Goal: Transaction & Acquisition: Book appointment/travel/reservation

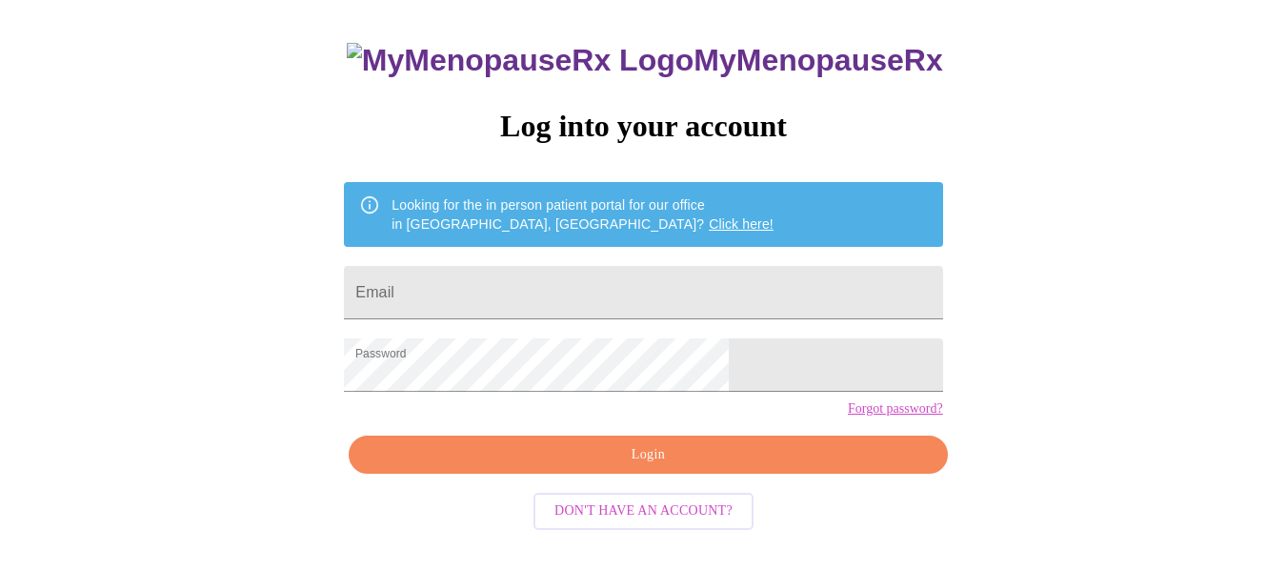
scroll to position [111, 0]
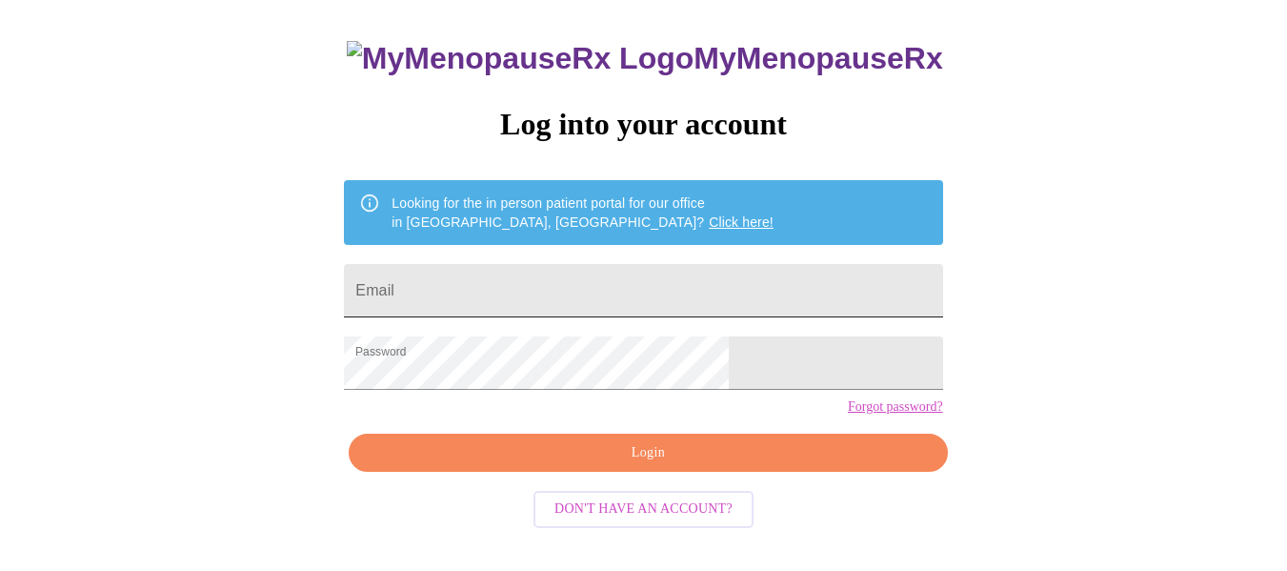
click at [484, 275] on input "Email" at bounding box center [643, 290] width 598 height 53
type input "susancarey42@gmail.com"
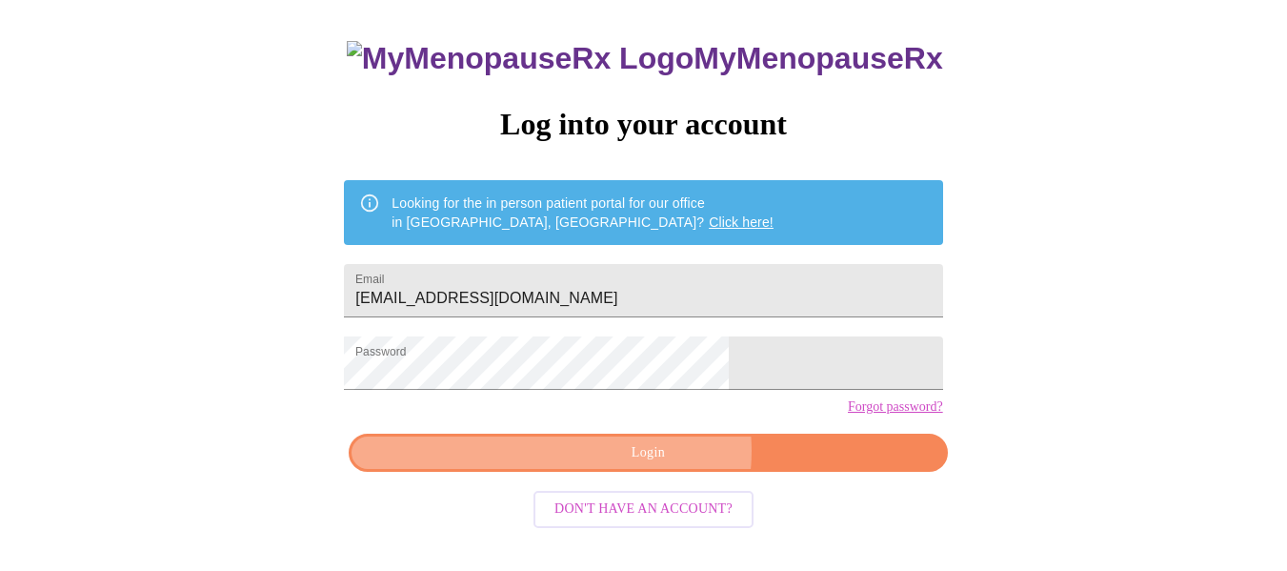
click at [659, 465] on span "Login" at bounding box center [648, 453] width 554 height 24
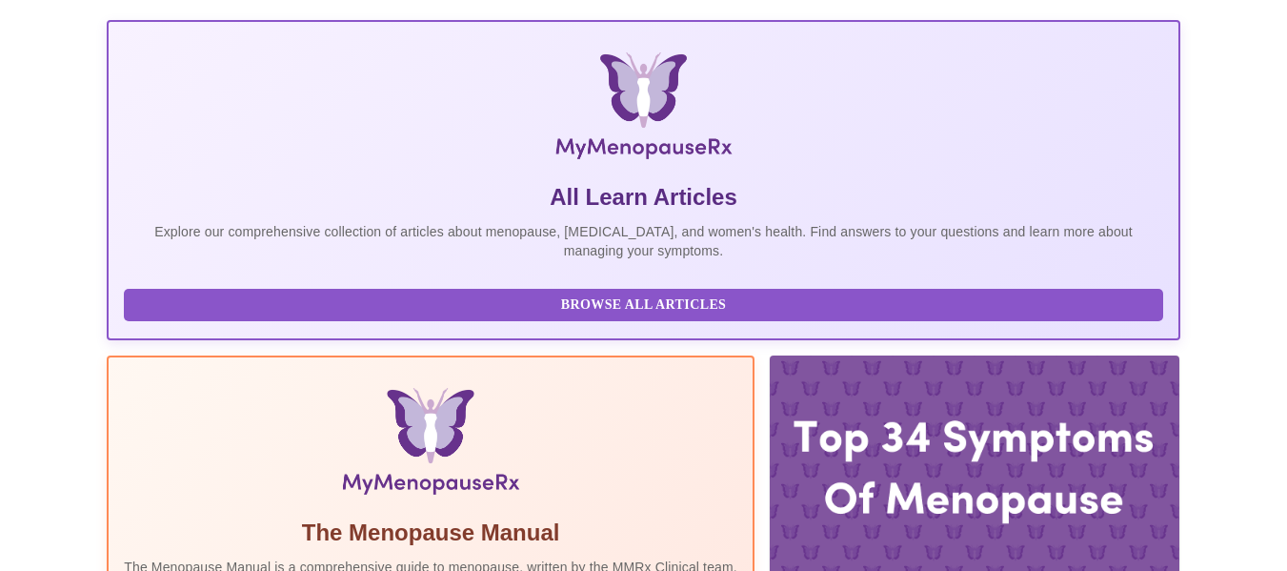
scroll to position [492, 0]
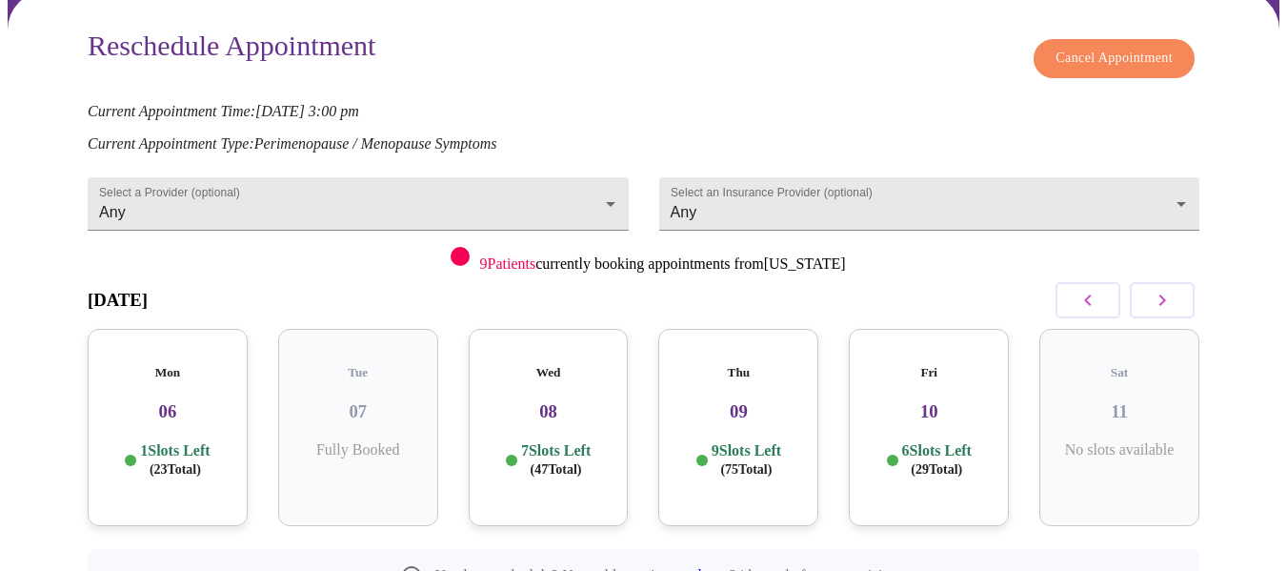
scroll to position [232, 0]
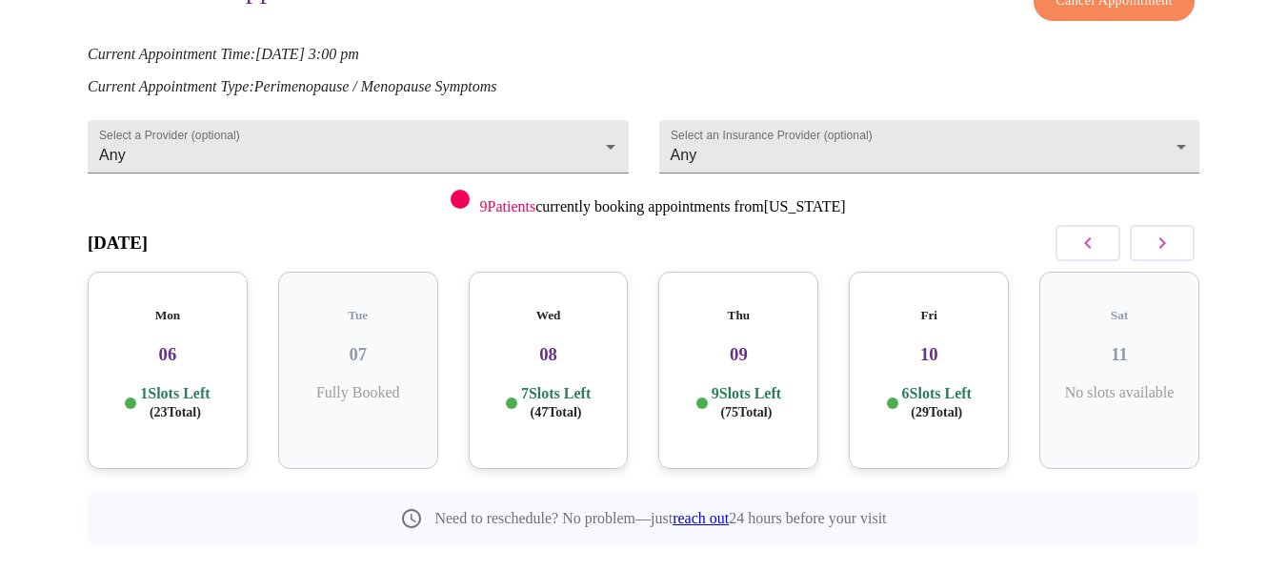
click at [1173, 231] on icon "button" at bounding box center [1162, 242] width 23 height 23
click at [752, 333] on div "Tue 14 9 Slots Left ( 111 Total)" at bounding box center [738, 369] width 160 height 197
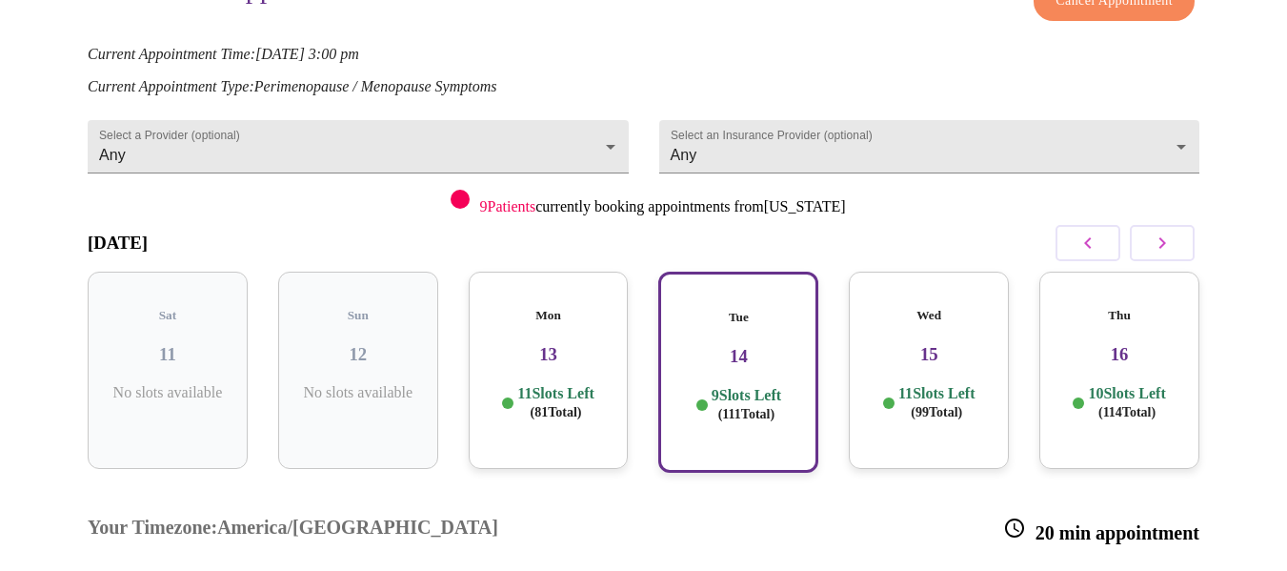
click at [1172, 231] on icon "button" at bounding box center [1162, 242] width 23 height 23
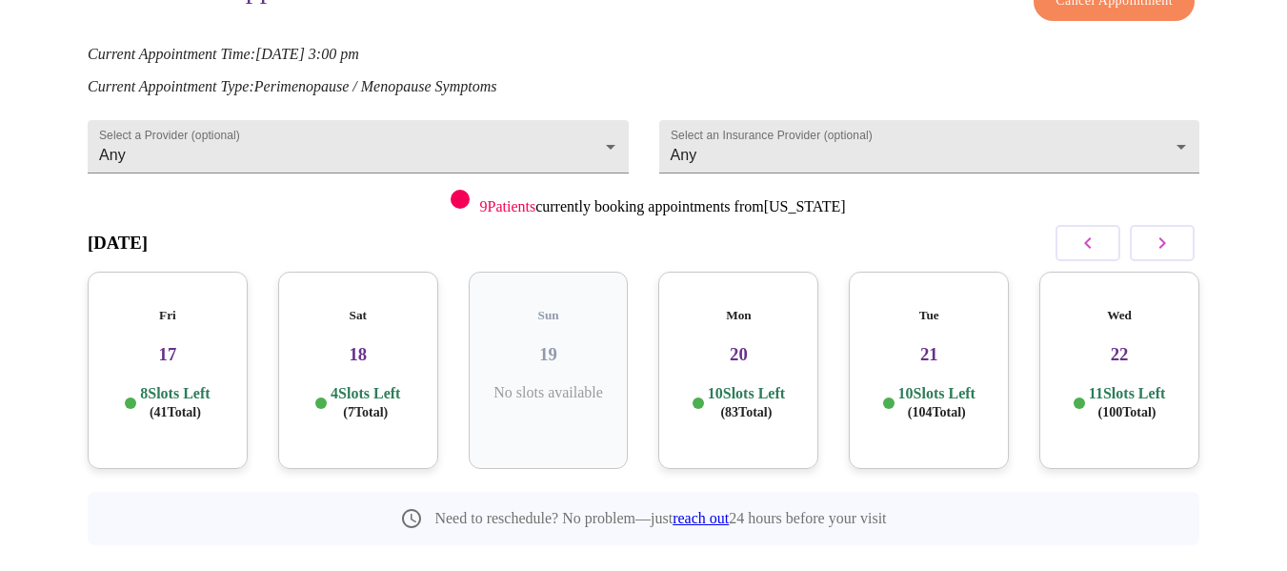
click at [933, 384] on p "10 Slots Left ( 104 Total)" at bounding box center [936, 402] width 77 height 37
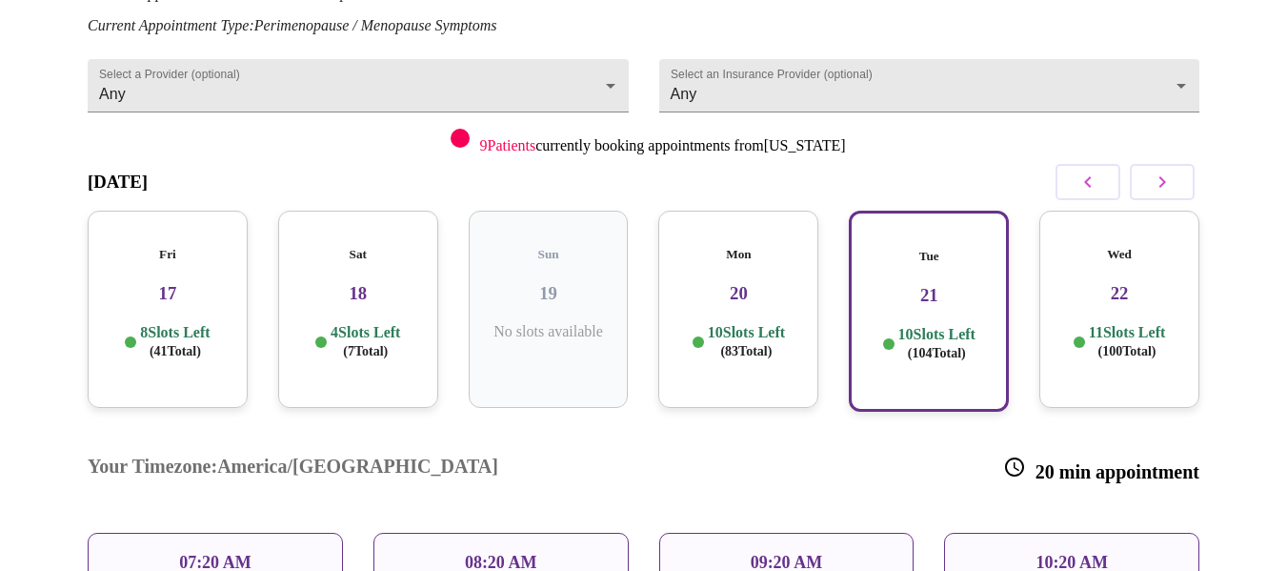
scroll to position [328, 0]
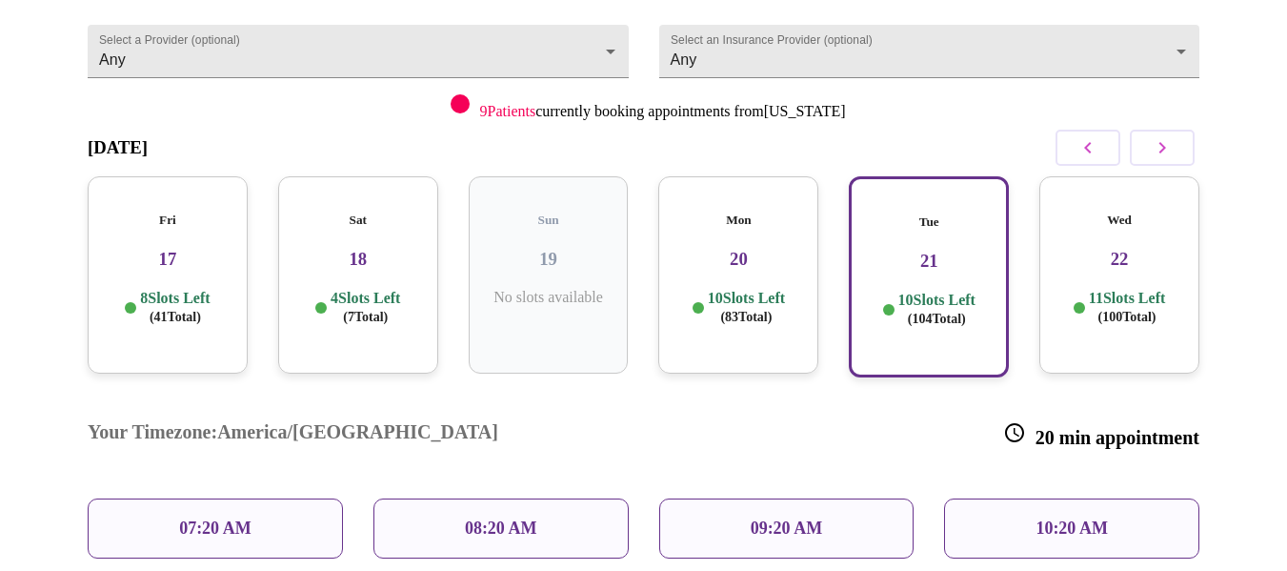
click at [798, 518] on p "09:20 AM" at bounding box center [787, 528] width 72 height 20
click at [754, 518] on p "09:20 AM" at bounding box center [787, 528] width 72 height 20
click at [753, 518] on p "09:20 AM" at bounding box center [787, 528] width 72 height 20
click at [927, 230] on div "Tue 21 10 Slots Left ( 104 Total)" at bounding box center [929, 276] width 160 height 201
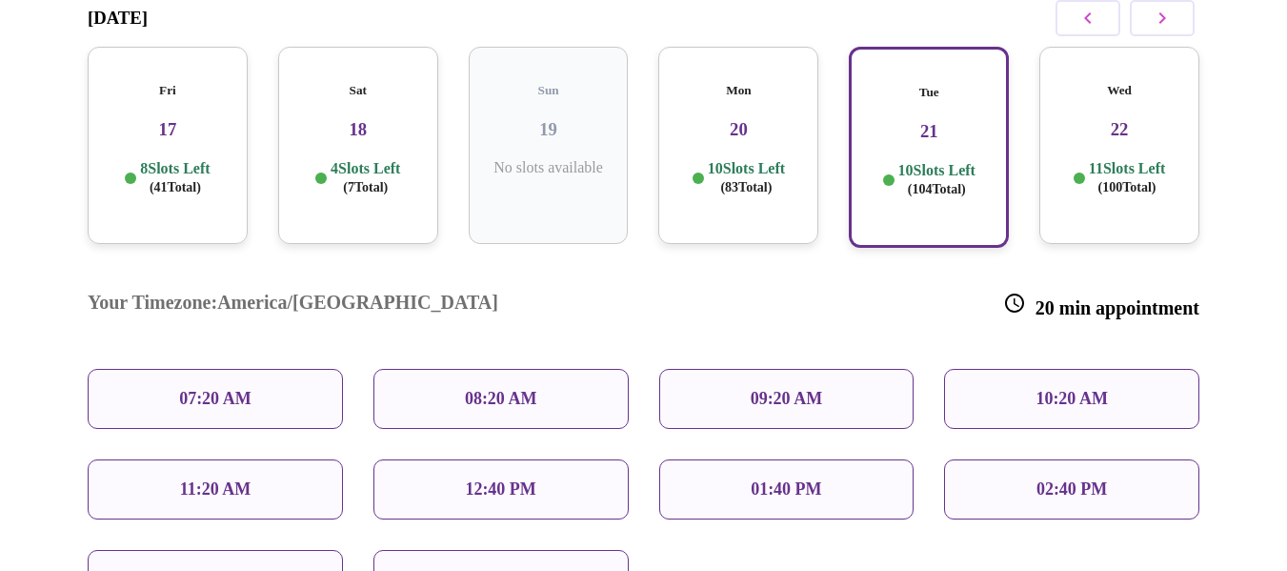
scroll to position [423, 0]
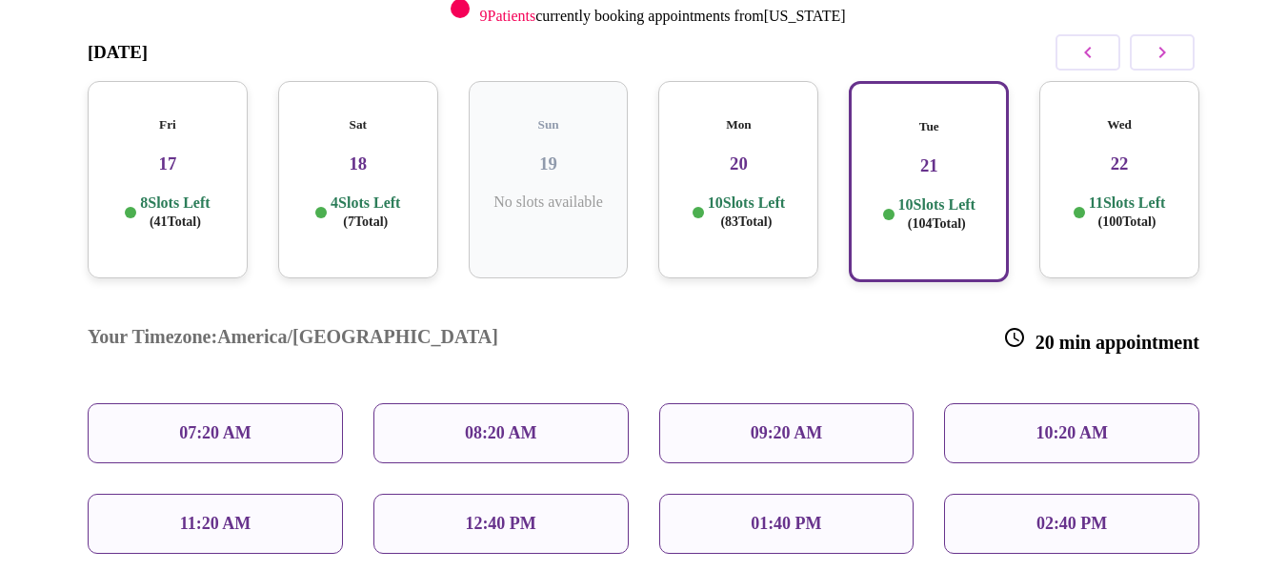
click at [764, 403] on div "09:20 AM" at bounding box center [786, 433] width 255 height 60
click at [771, 403] on div "09:20 AM" at bounding box center [786, 433] width 255 height 60
click at [771, 423] on p "09:20 AM" at bounding box center [787, 433] width 72 height 20
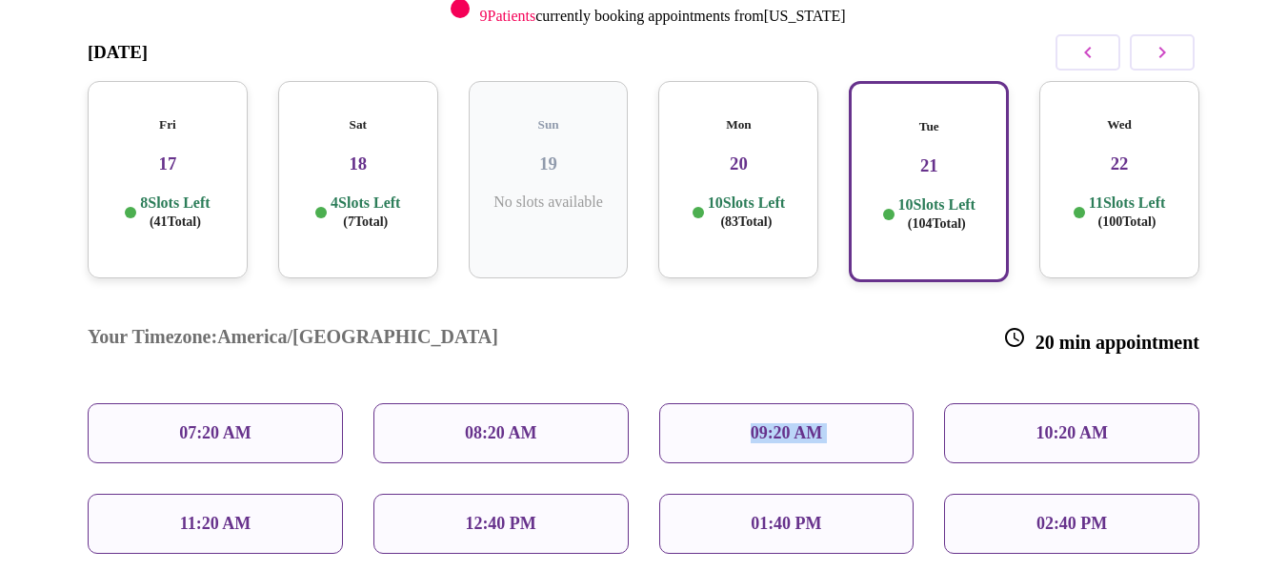
click at [772, 423] on p "09:20 AM" at bounding box center [787, 433] width 72 height 20
click at [796, 423] on p "09:20 AM" at bounding box center [787, 433] width 72 height 20
click at [930, 195] on p "10 Slots Left ( 104 Total)" at bounding box center [936, 213] width 77 height 37
click at [1116, 153] on h3 "22" at bounding box center [1119, 163] width 130 height 21
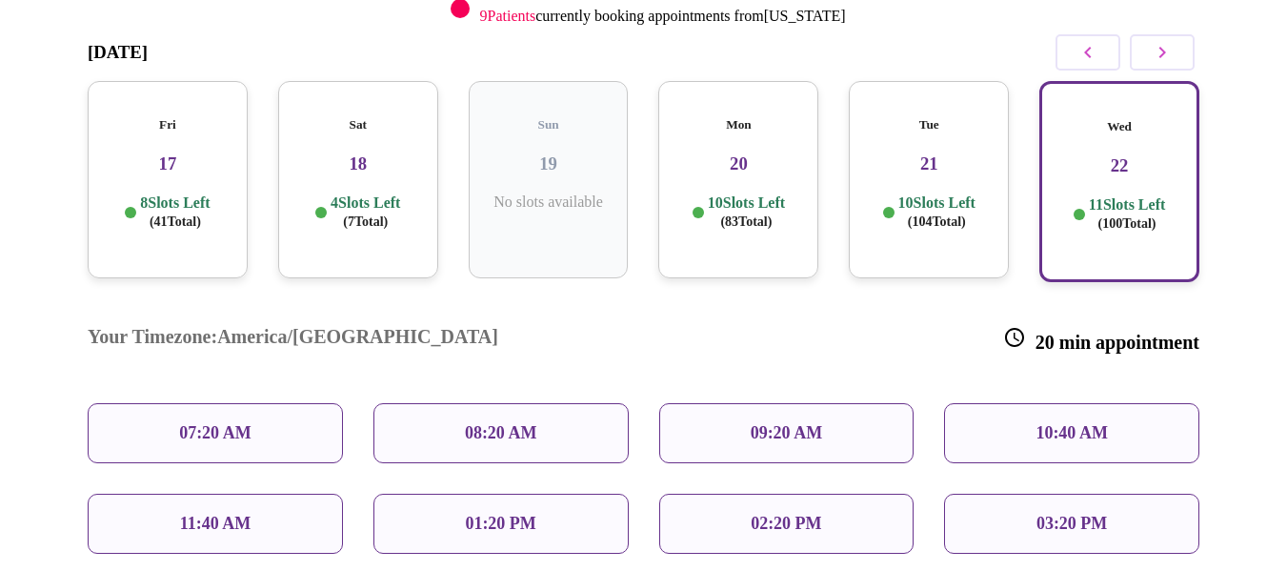
click at [916, 193] on p "10 Slots Left ( 104 Total)" at bounding box center [936, 211] width 77 height 37
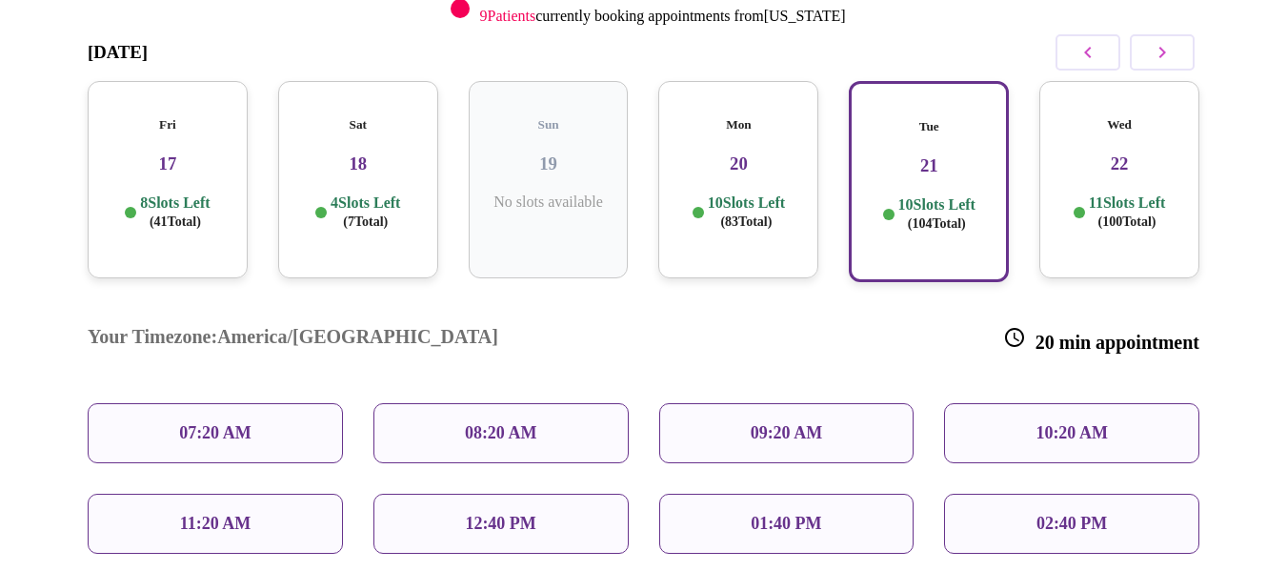
click at [774, 423] on p "09:20 AM" at bounding box center [787, 433] width 72 height 20
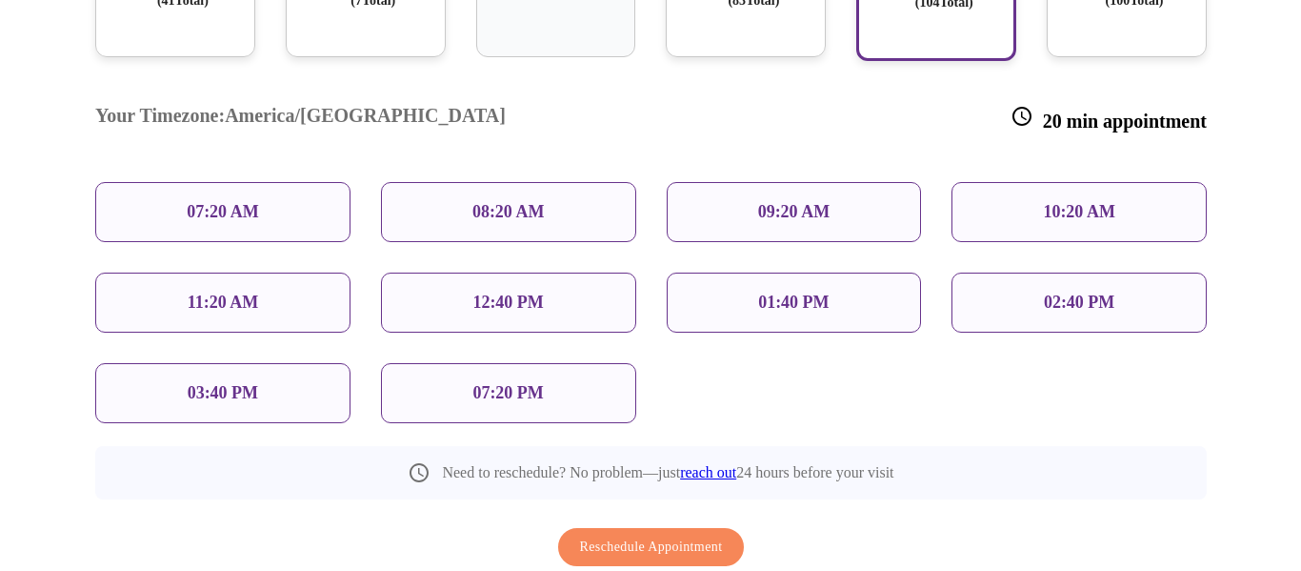
scroll to position [655, 0]
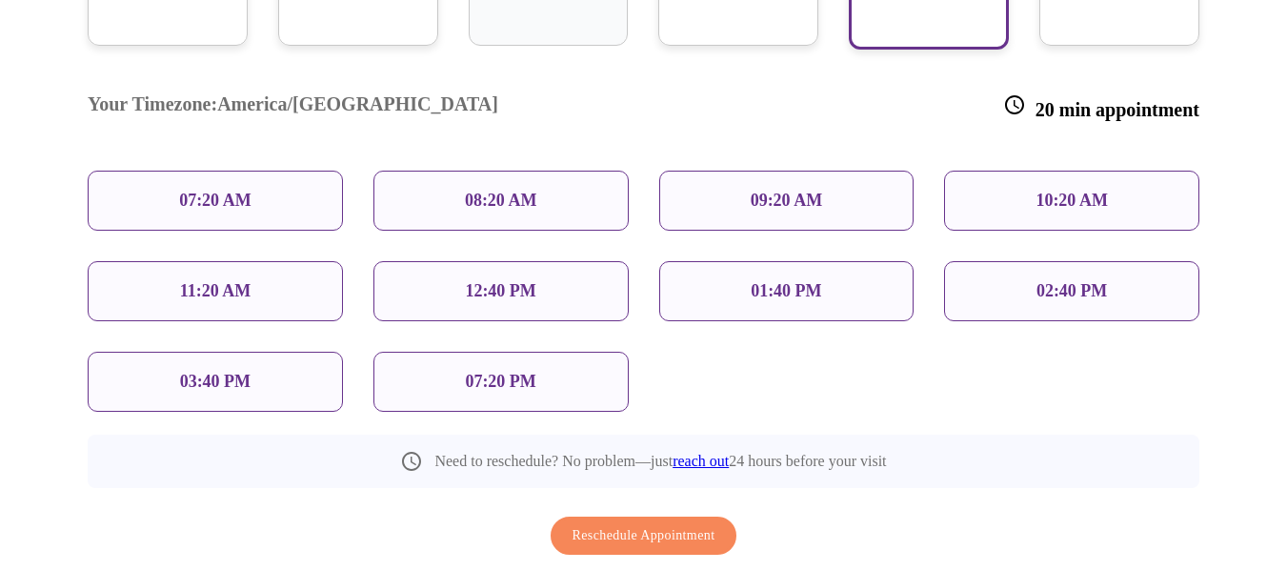
click at [604, 524] on span "Reschedule Appointment" at bounding box center [643, 536] width 143 height 24
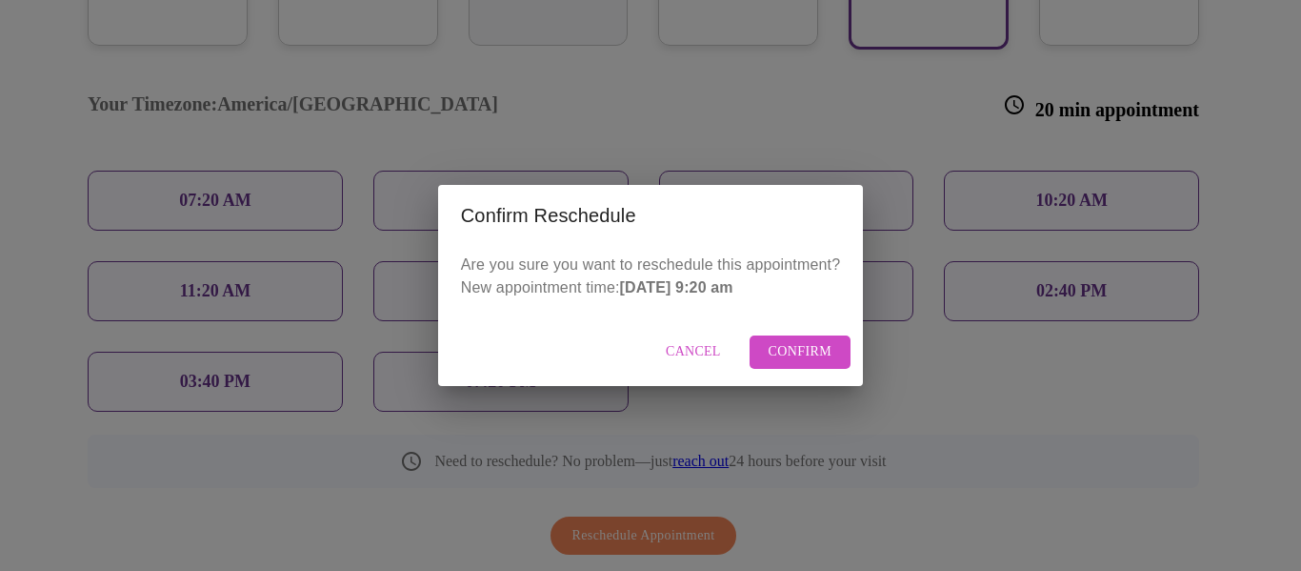
click at [802, 352] on span "Confirm" at bounding box center [801, 352] width 64 height 24
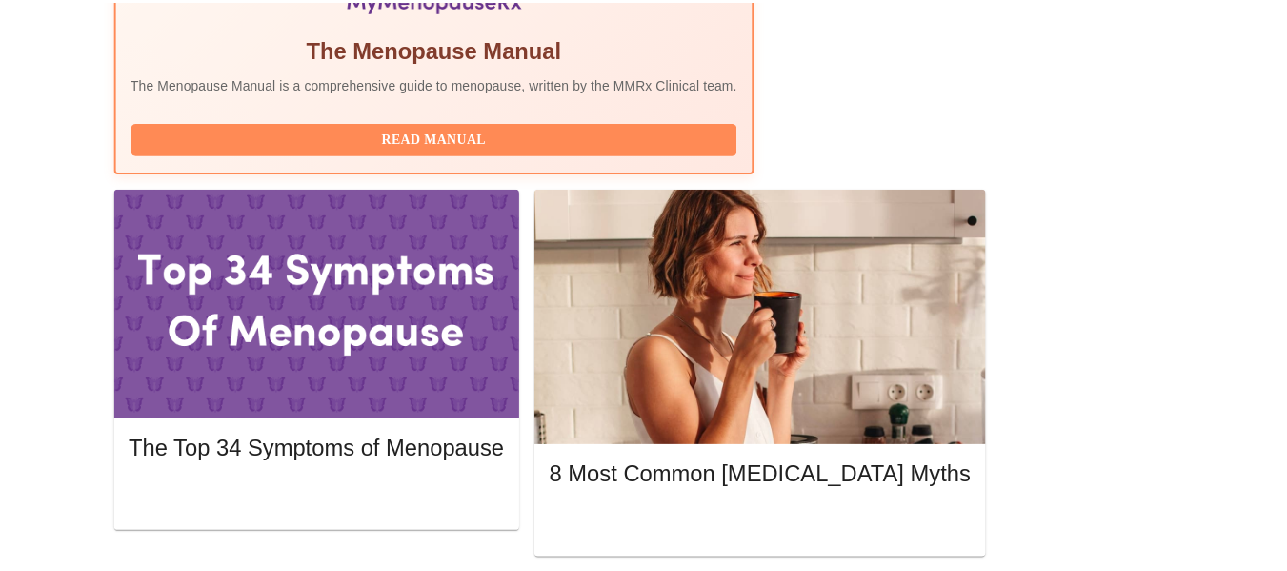
scroll to position [90, 0]
